Goal: Task Accomplishment & Management: Use online tool/utility

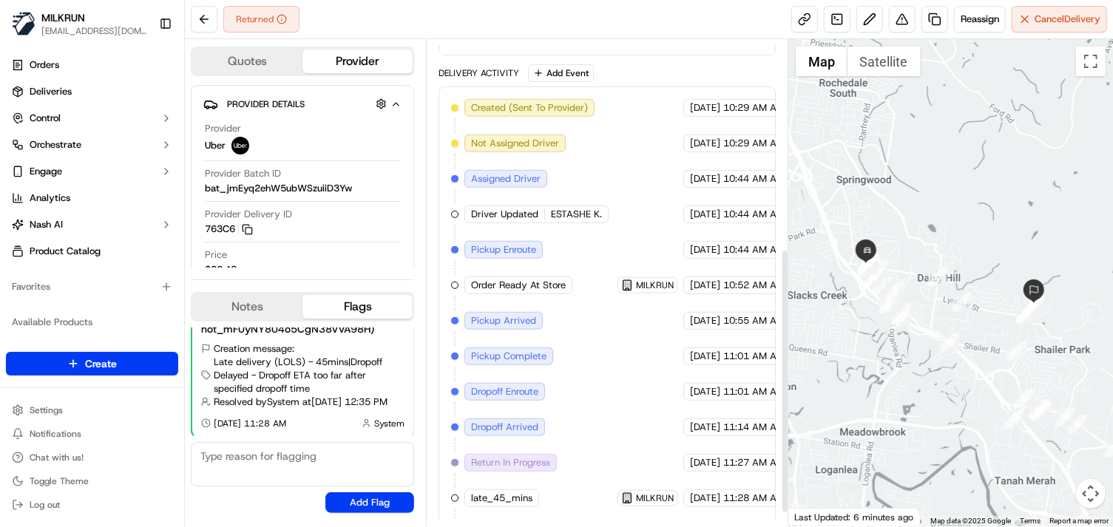
scroll to position [407, 0]
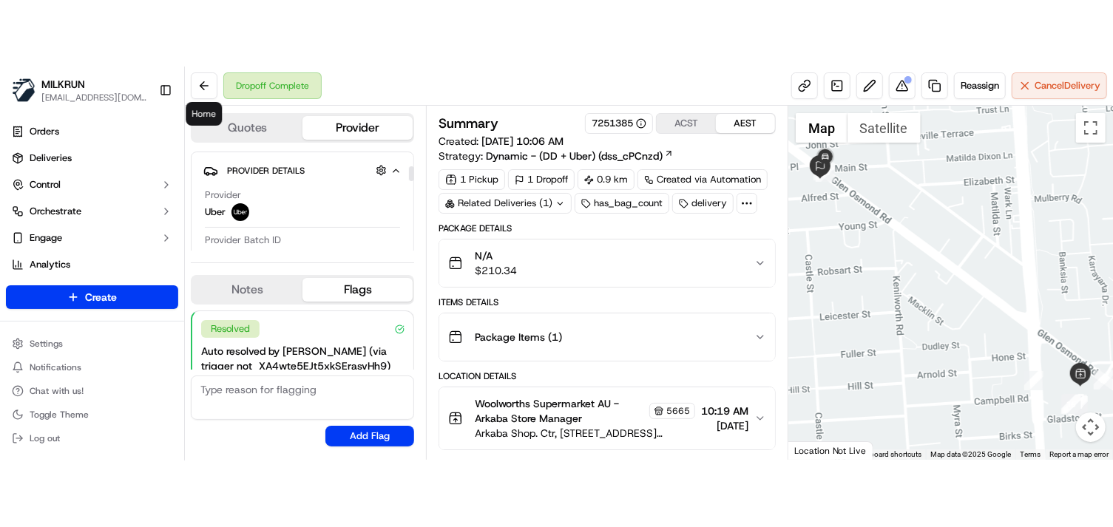
scroll to position [49, 0]
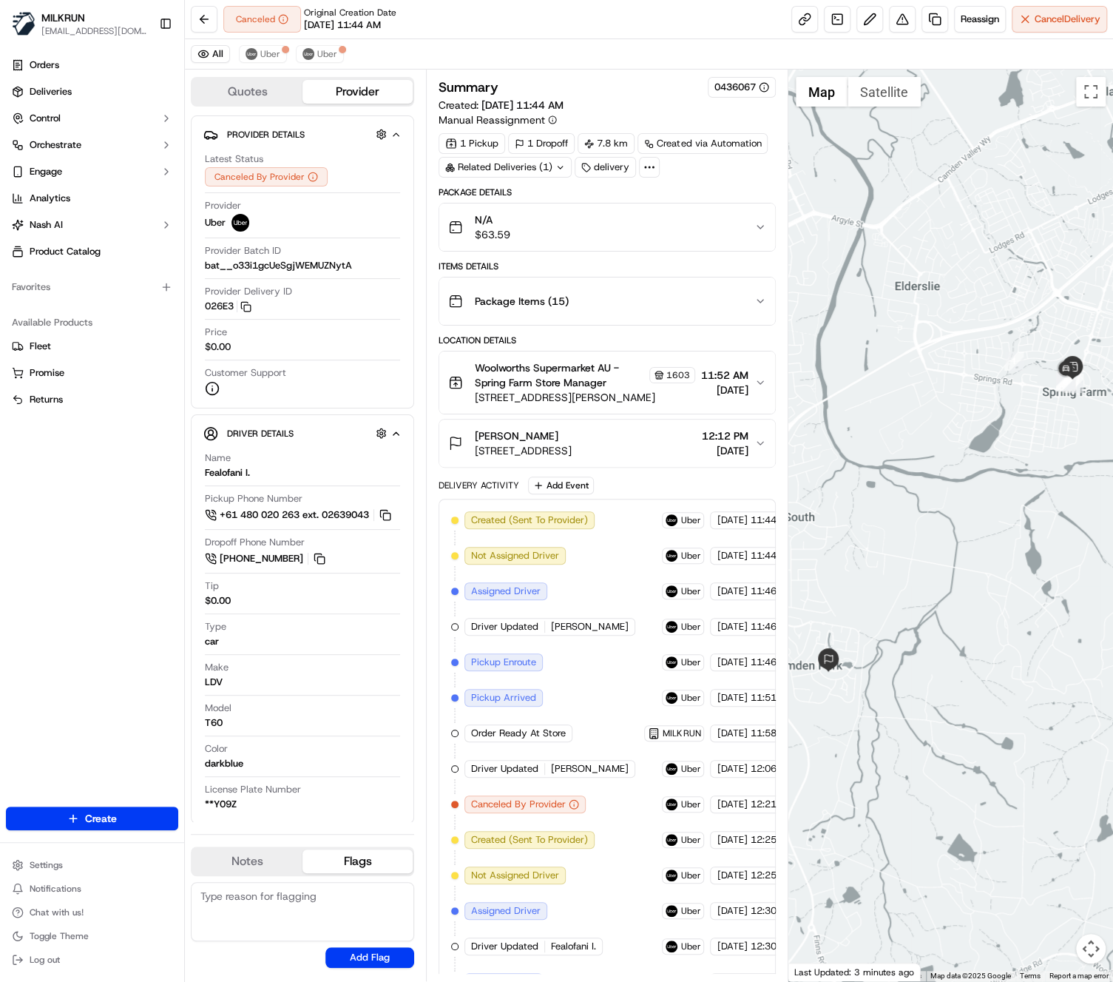
scroll to position [89, 0]
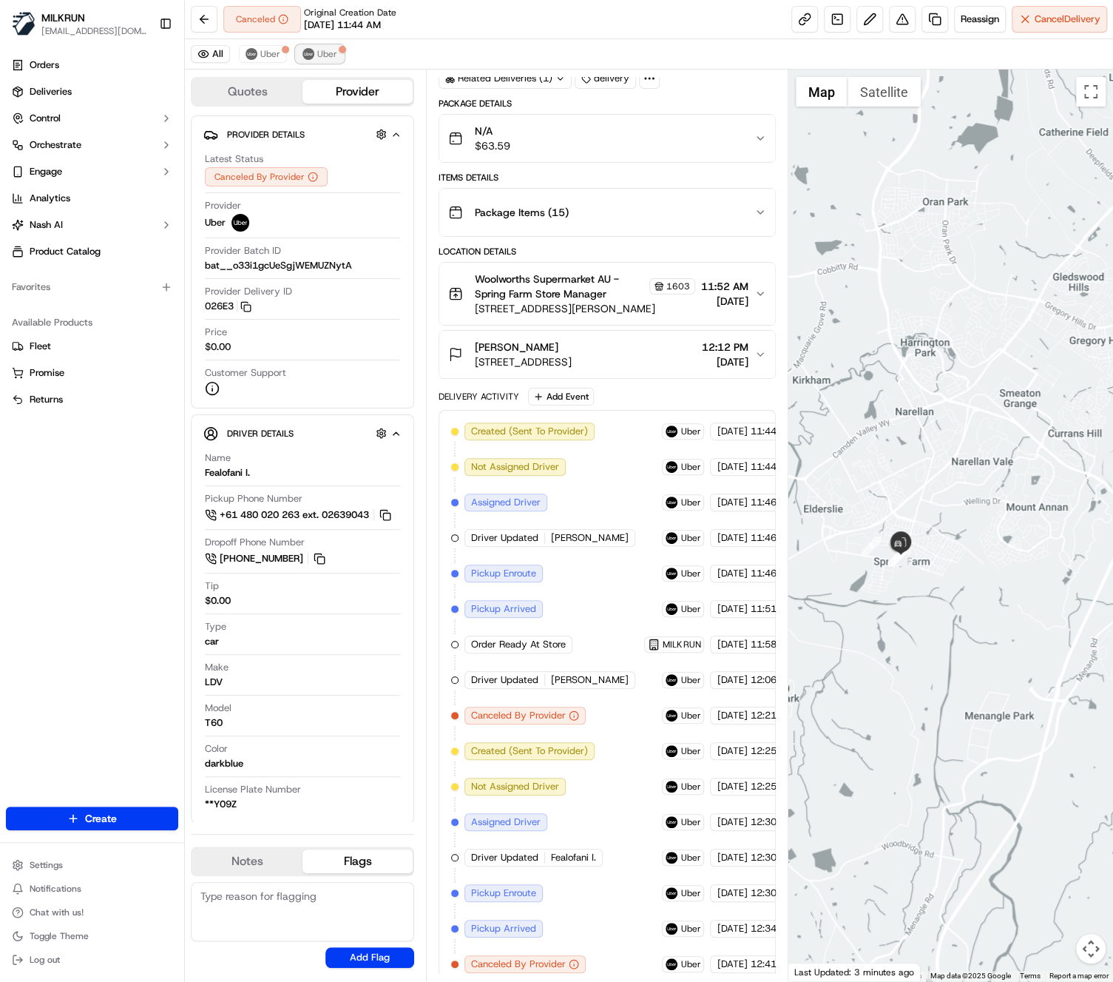
click at [321, 52] on span "Uber" at bounding box center [327, 54] width 20 height 12
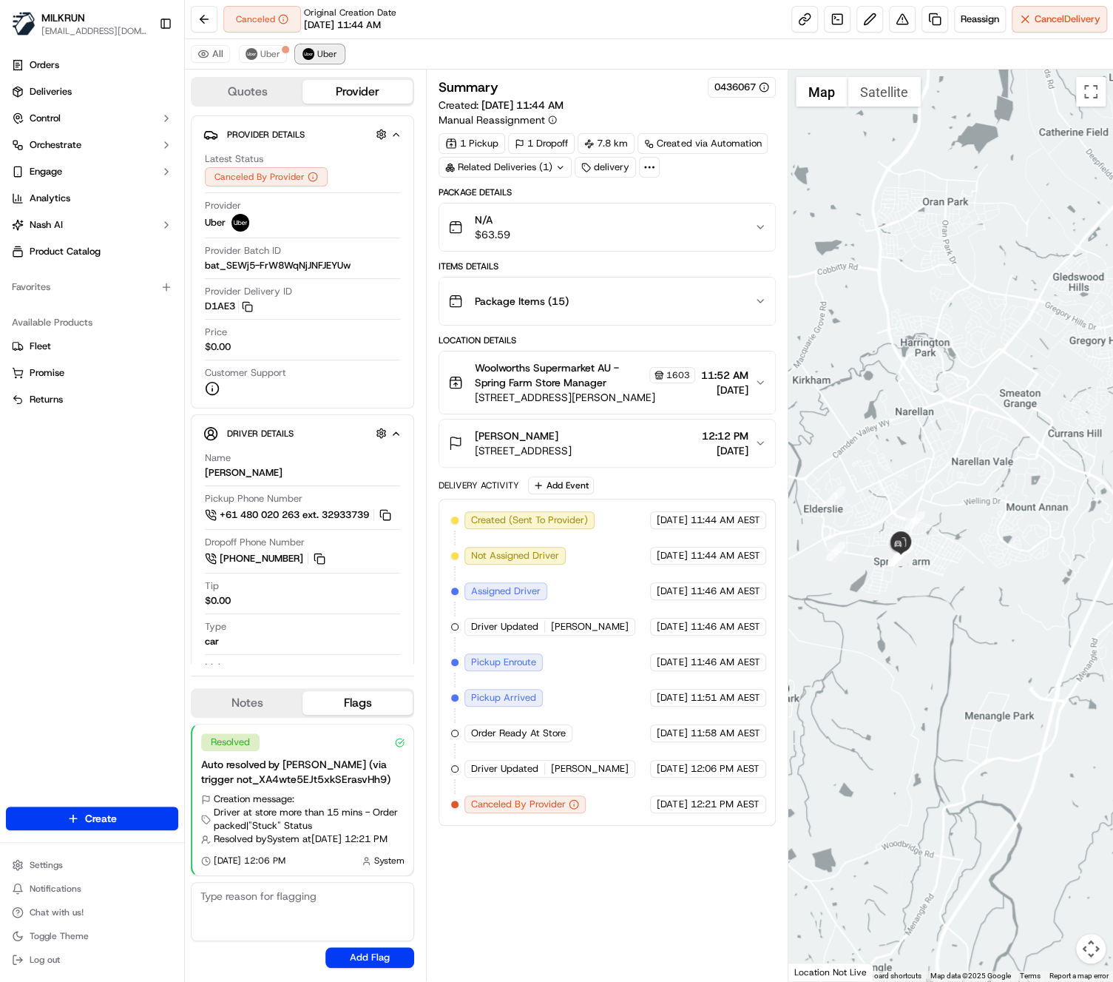
scroll to position [0, 0]
click at [272, 52] on span "Uber" at bounding box center [270, 54] width 20 height 12
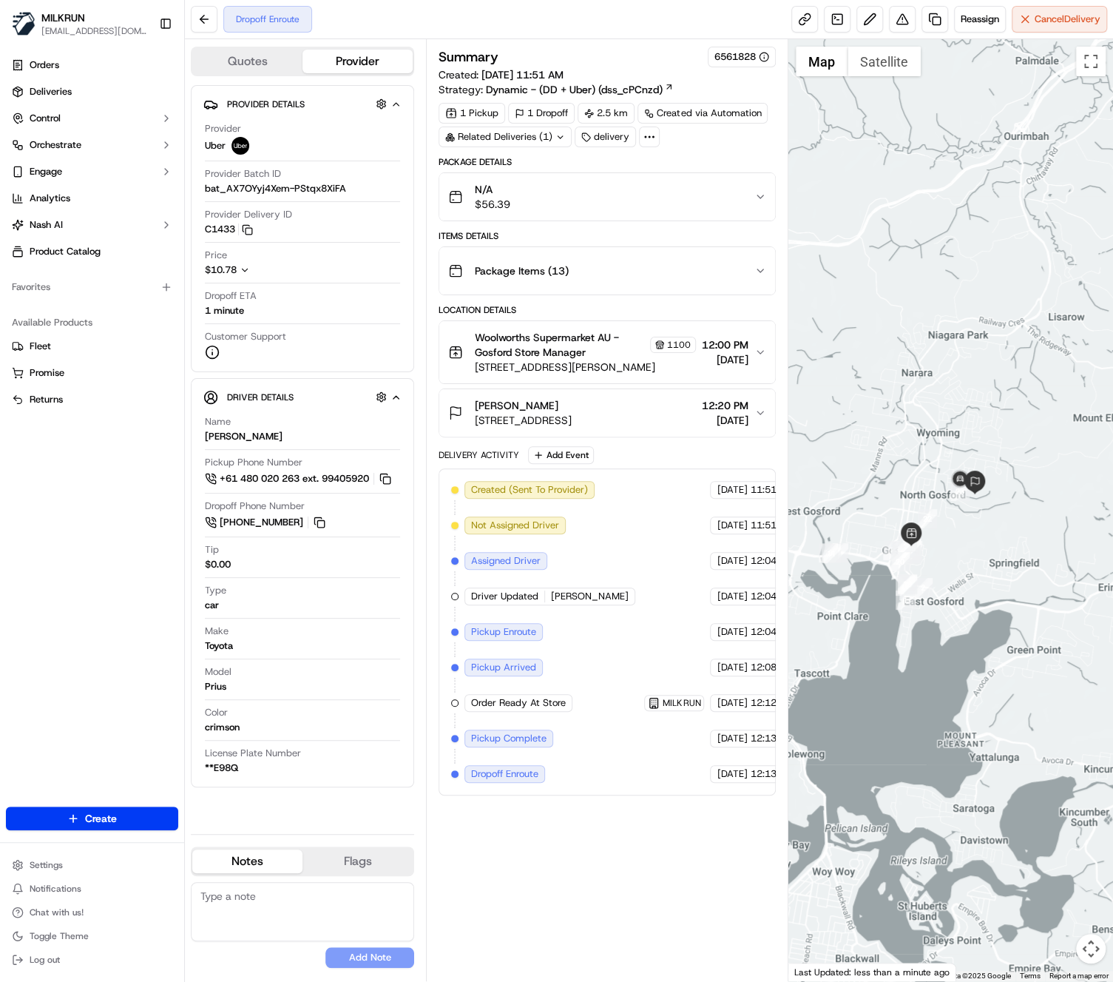
drag, startPoint x: 1005, startPoint y: 543, endPoint x: 952, endPoint y: 565, distance: 57.7
click at [952, 565] on div at bounding box center [950, 510] width 325 height 942
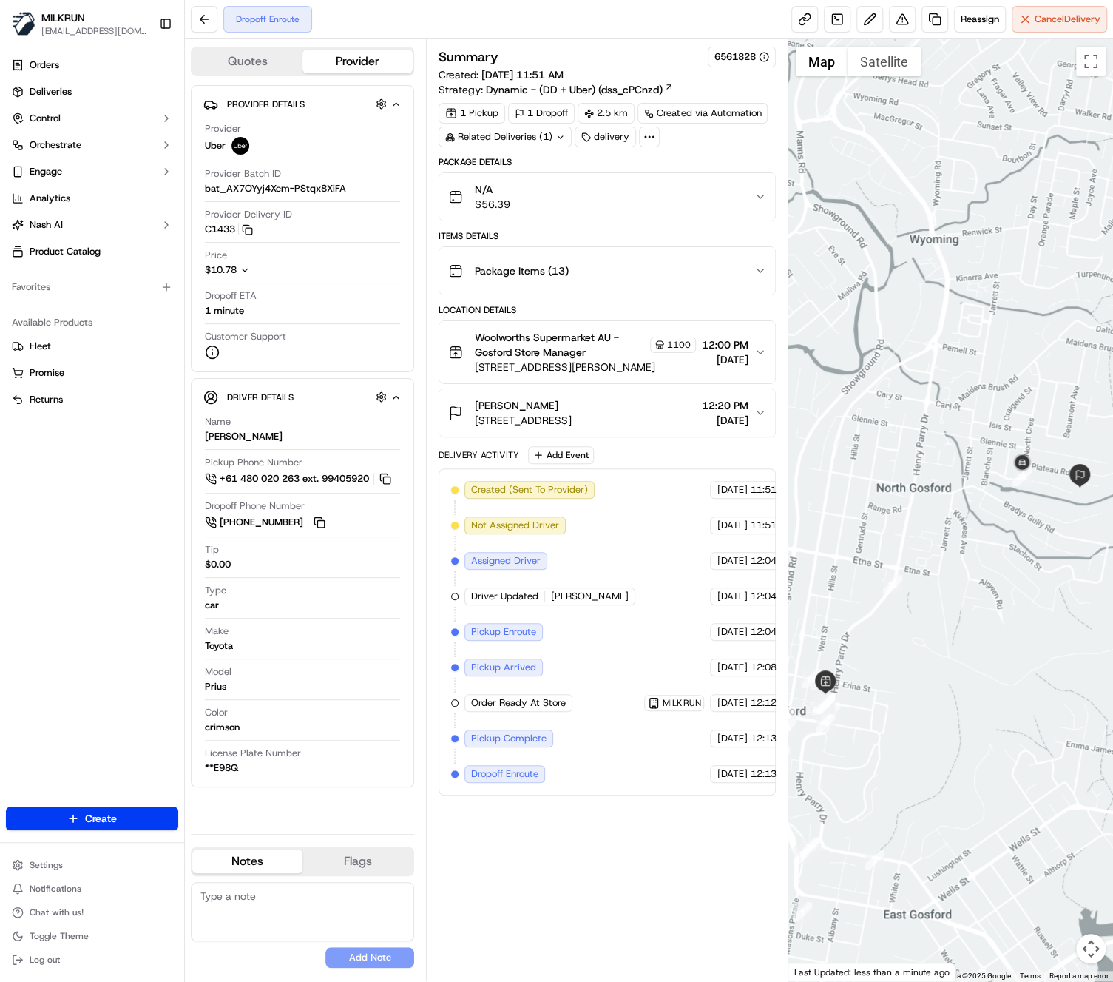
drag, startPoint x: 932, startPoint y: 645, endPoint x: 916, endPoint y: 697, distance: 54.3
click at [1009, 707] on div at bounding box center [950, 510] width 325 height 942
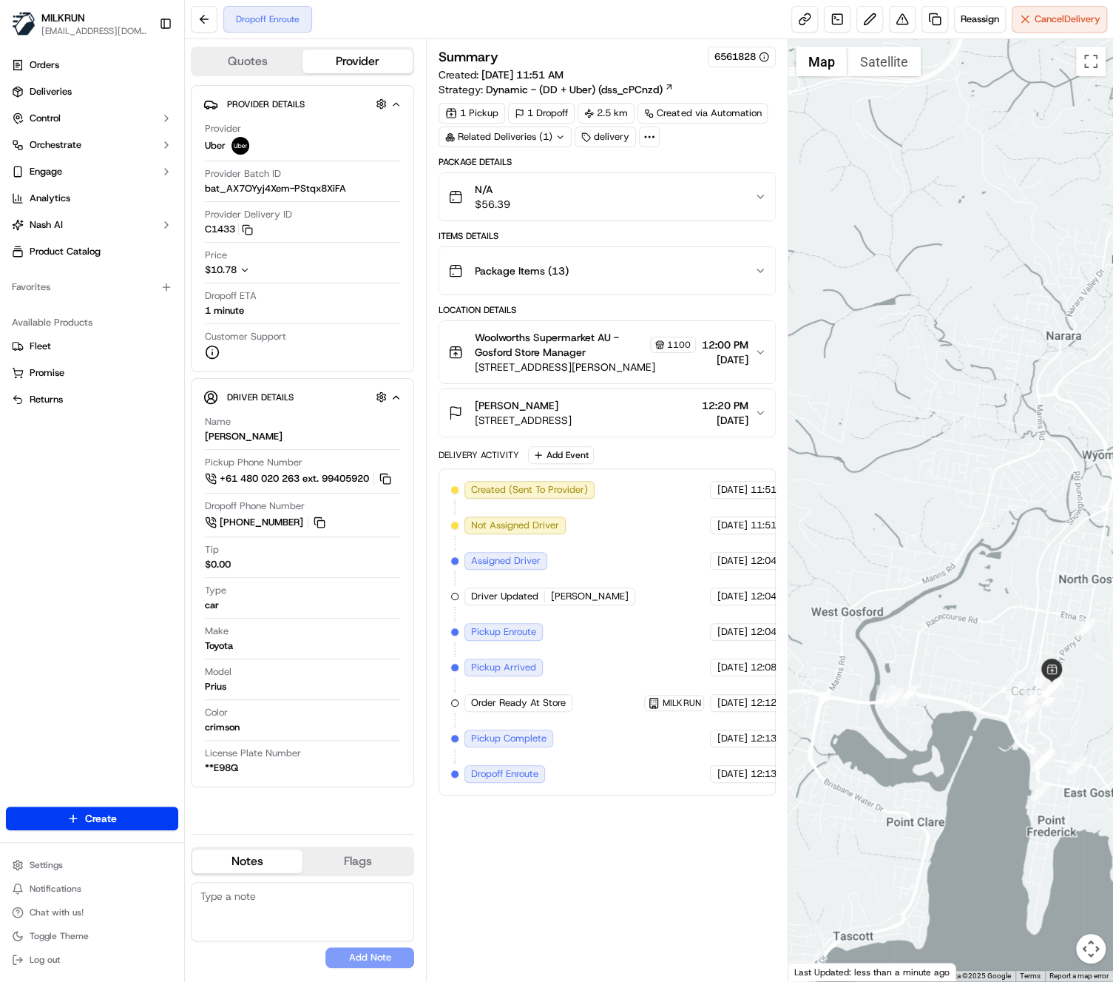
drag, startPoint x: 939, startPoint y: 710, endPoint x: 1112, endPoint y: 686, distance: 174.7
click at [1112, 686] on html "MILKRUN ccuthbert1@woolworths.com.au Toggle Sidebar Orders Deliveries Control O…" at bounding box center [556, 491] width 1113 height 982
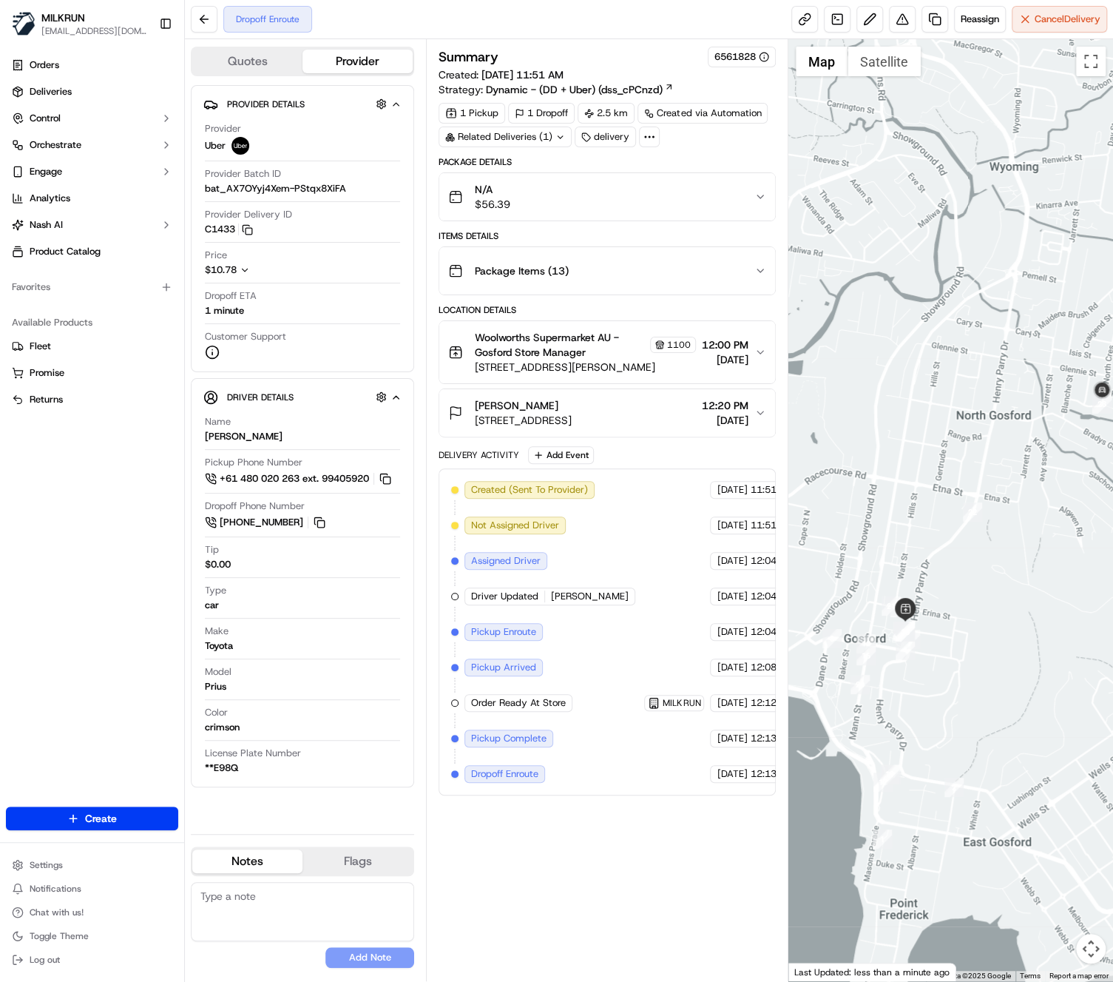
drag, startPoint x: 923, startPoint y: 717, endPoint x: 862, endPoint y: 698, distance: 64.1
click at [741, 689] on div "Quotes Provider Provider Details Hidden ( 2 ) Provider Uber Provider Batch ID b…" at bounding box center [649, 510] width 928 height 942
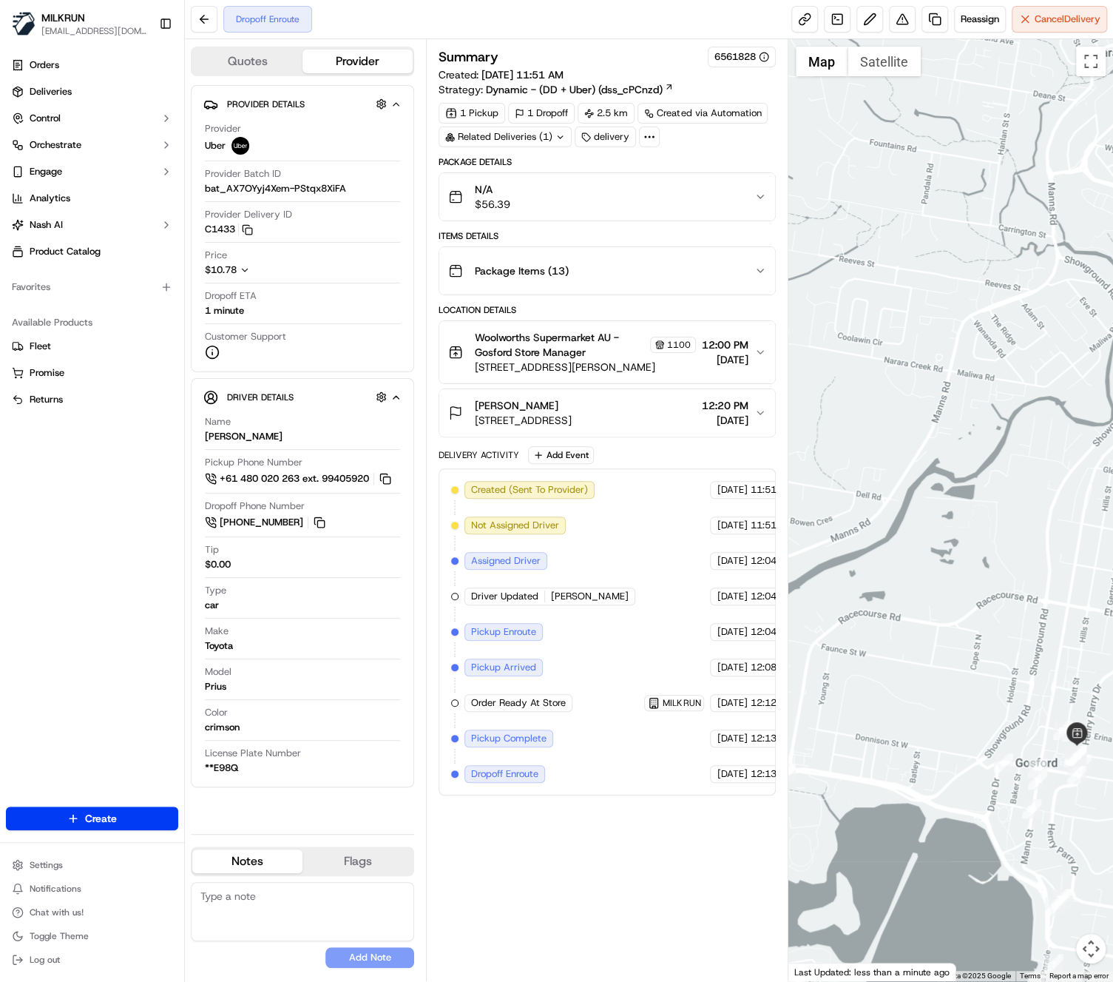
drag, startPoint x: 949, startPoint y: 706, endPoint x: 1035, endPoint y: 803, distance: 129.4
click at [1108, 825] on div at bounding box center [950, 510] width 325 height 942
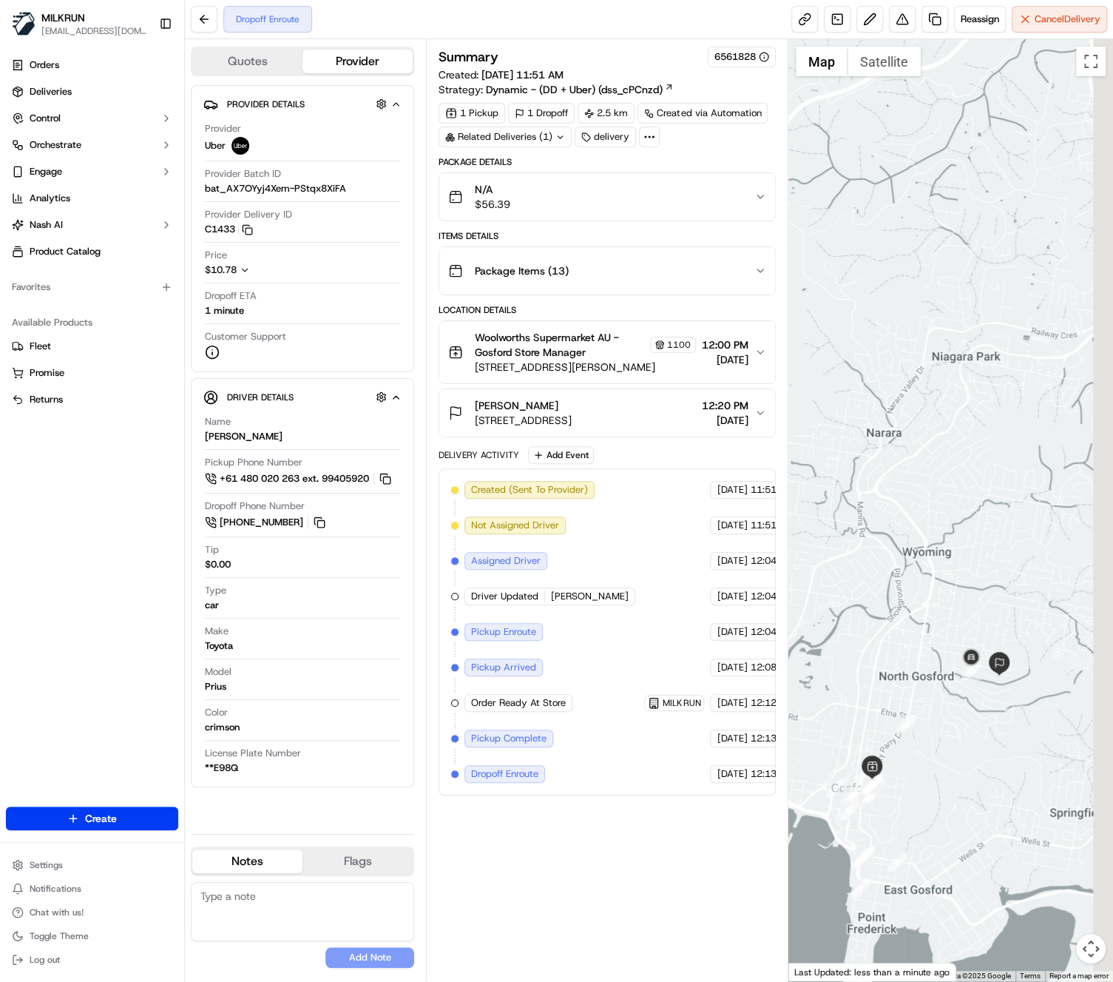
drag, startPoint x: 891, startPoint y: 682, endPoint x: 791, endPoint y: 722, distance: 106.9
click at [791, 722] on div at bounding box center [950, 510] width 325 height 942
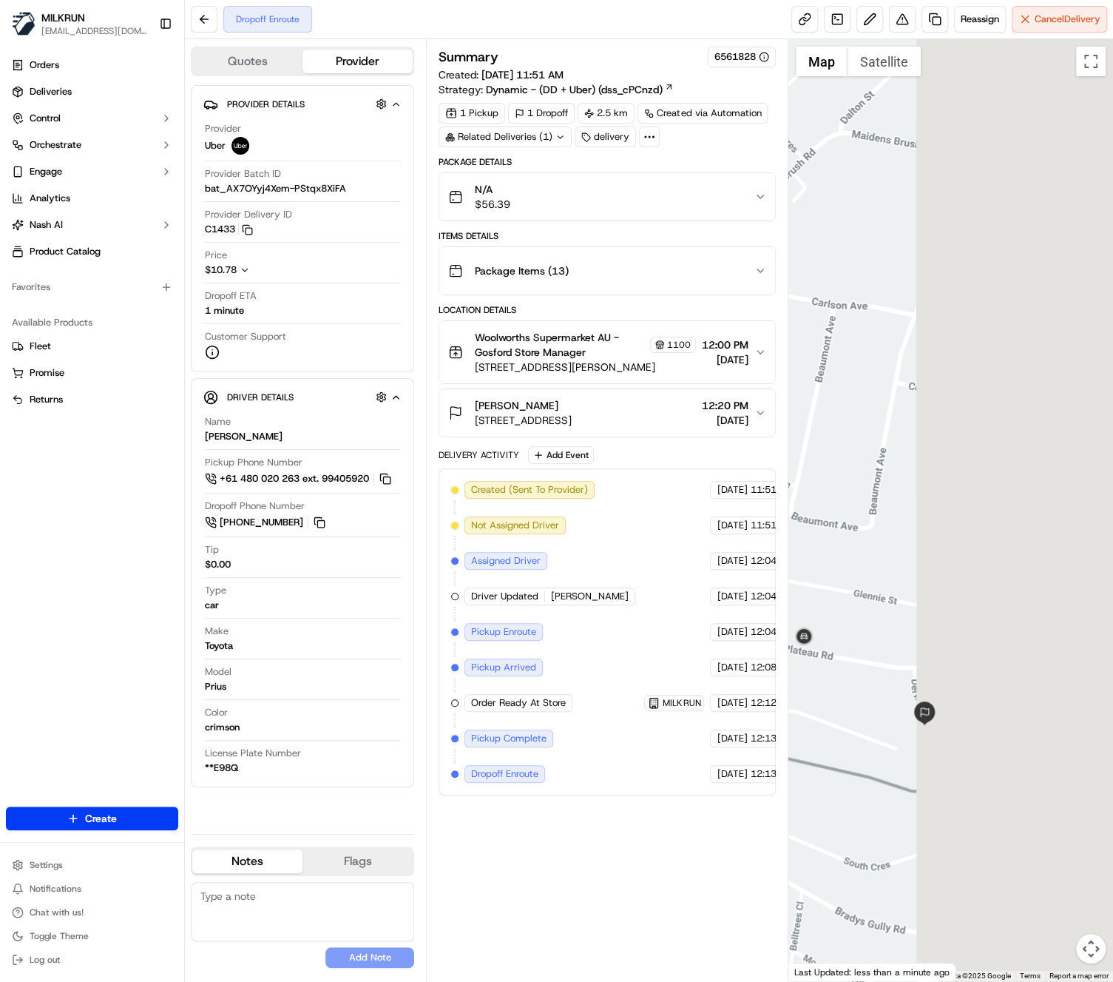
drag, startPoint x: 1033, startPoint y: 717, endPoint x: 794, endPoint y: 740, distance: 239.2
click at [794, 741] on div at bounding box center [950, 510] width 325 height 942
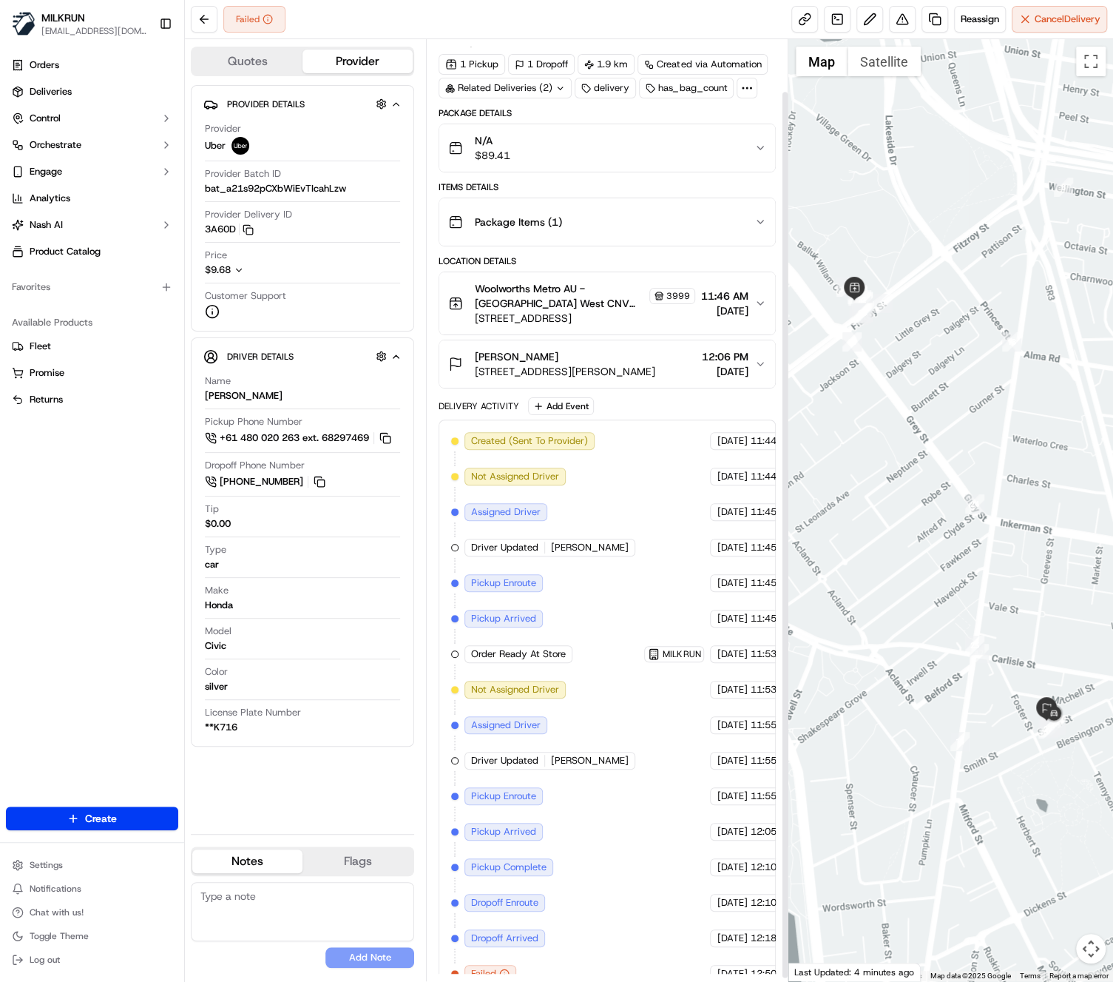
scroll to position [58, 0]
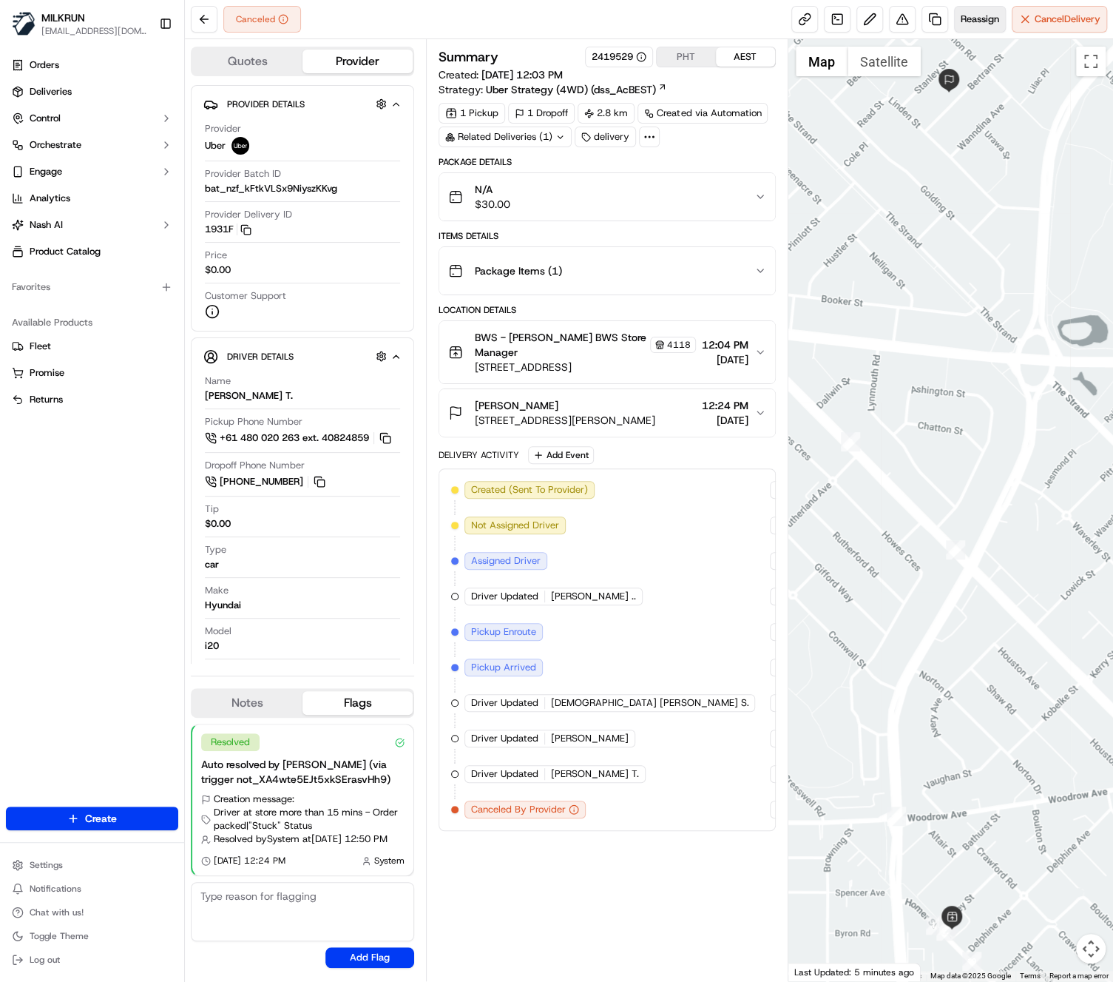
click at [981, 28] on button "Reassign" at bounding box center [980, 19] width 52 height 27
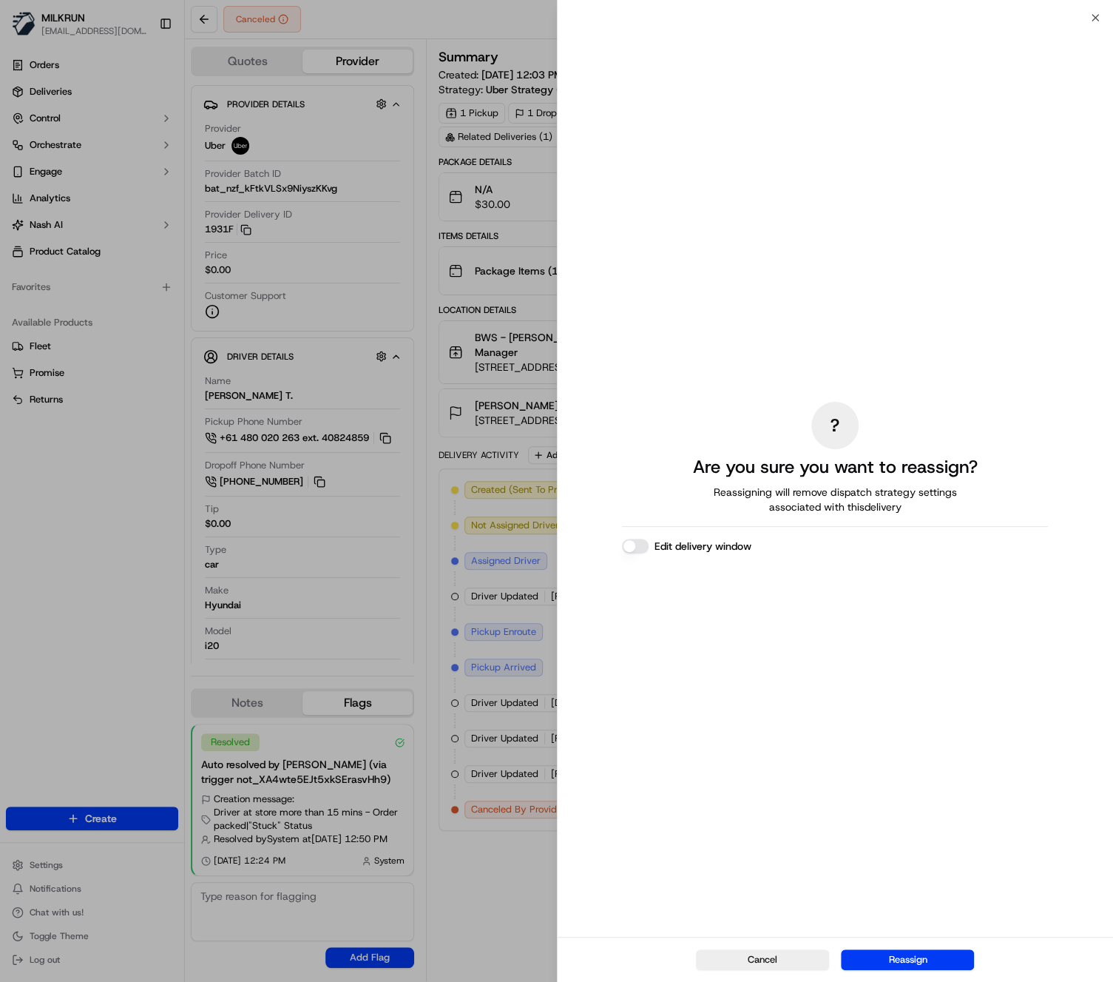
click at [893, 970] on div "Cancel Reassign" at bounding box center [836, 958] width 556 height 45
click at [894, 959] on button "Reassign" at bounding box center [907, 959] width 133 height 21
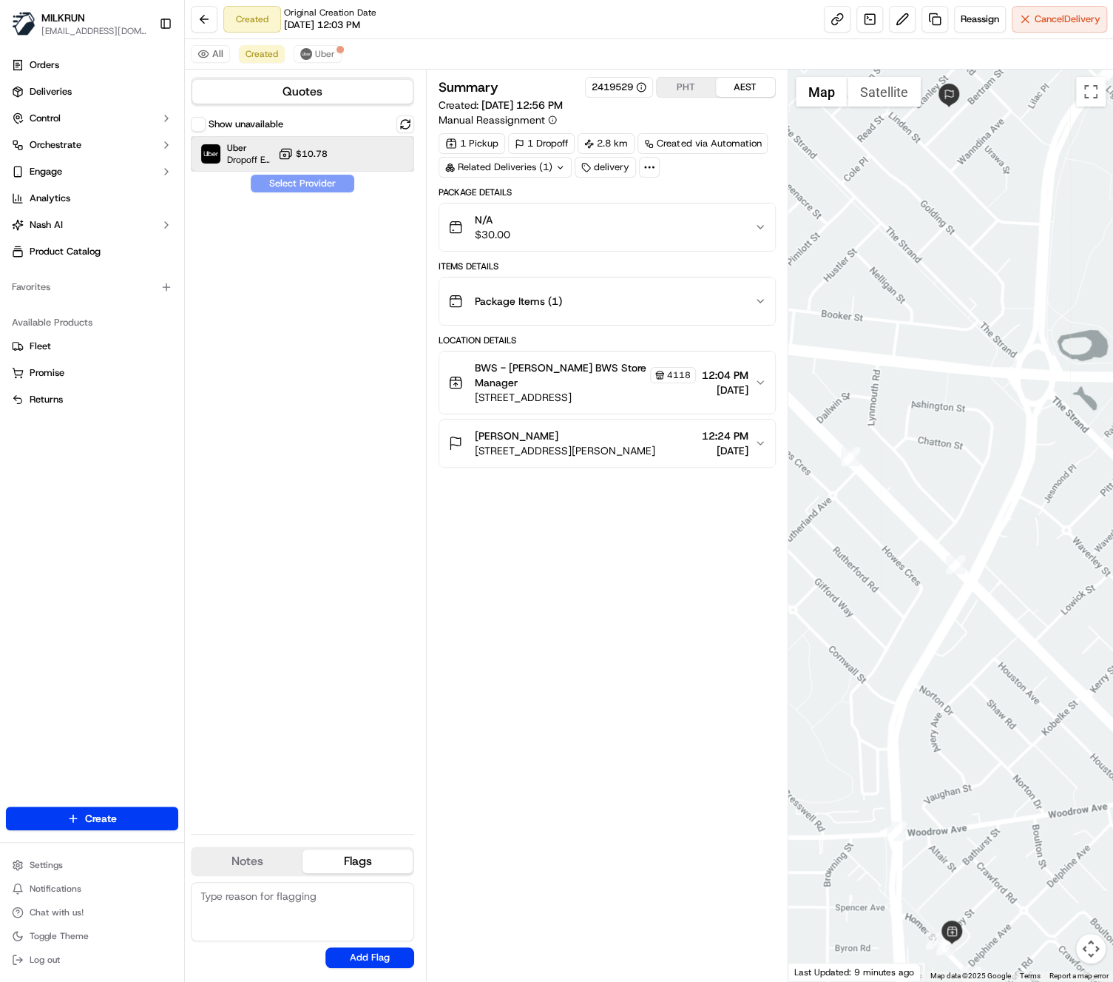
click at [359, 158] on div "Uber Dropoff ETA 21 minutes $10.78" at bounding box center [302, 154] width 223 height 36
click at [327, 185] on button "Assign Provider" at bounding box center [302, 184] width 105 height 18
